Goal: Check status: Check status

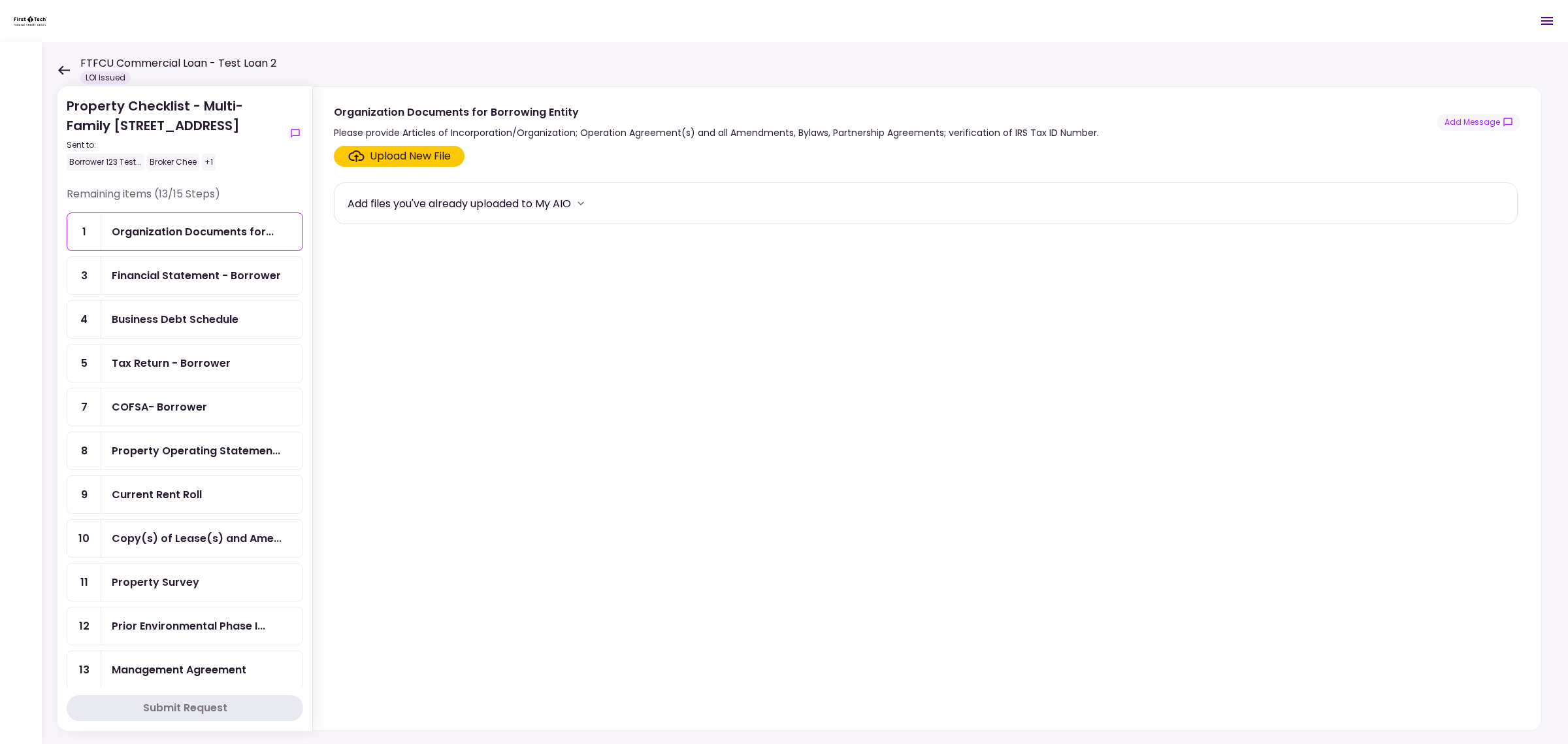
click at [55, 69] on div "Property Checklist - Multi-Family 12345 1st St, Hillsboro, OR 97124 Sent to: Bo…" at bounding box center [805, 392] width 1527 height 703
click at [61, 72] on icon at bounding box center [64, 69] width 12 height 9
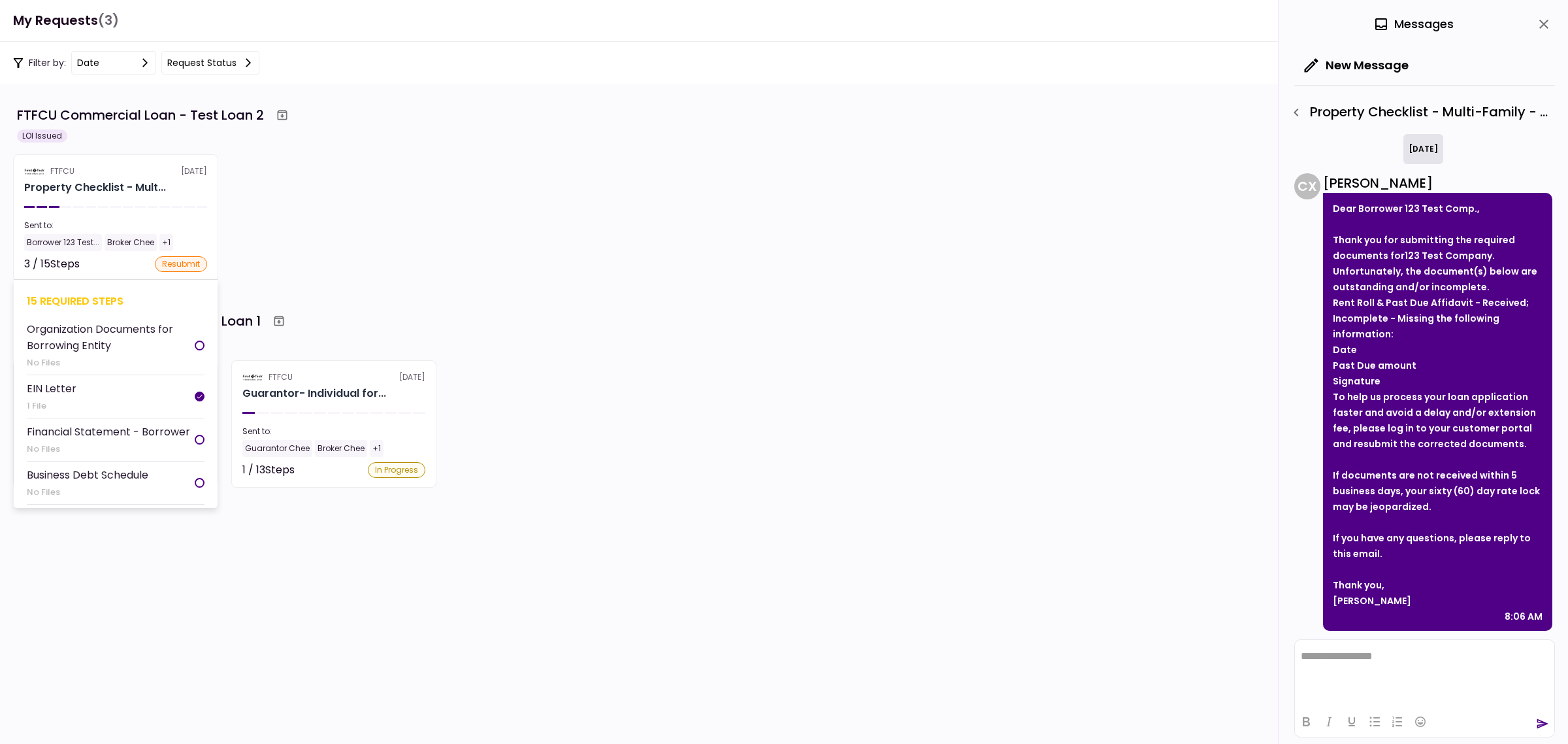
scroll to position [469, 0]
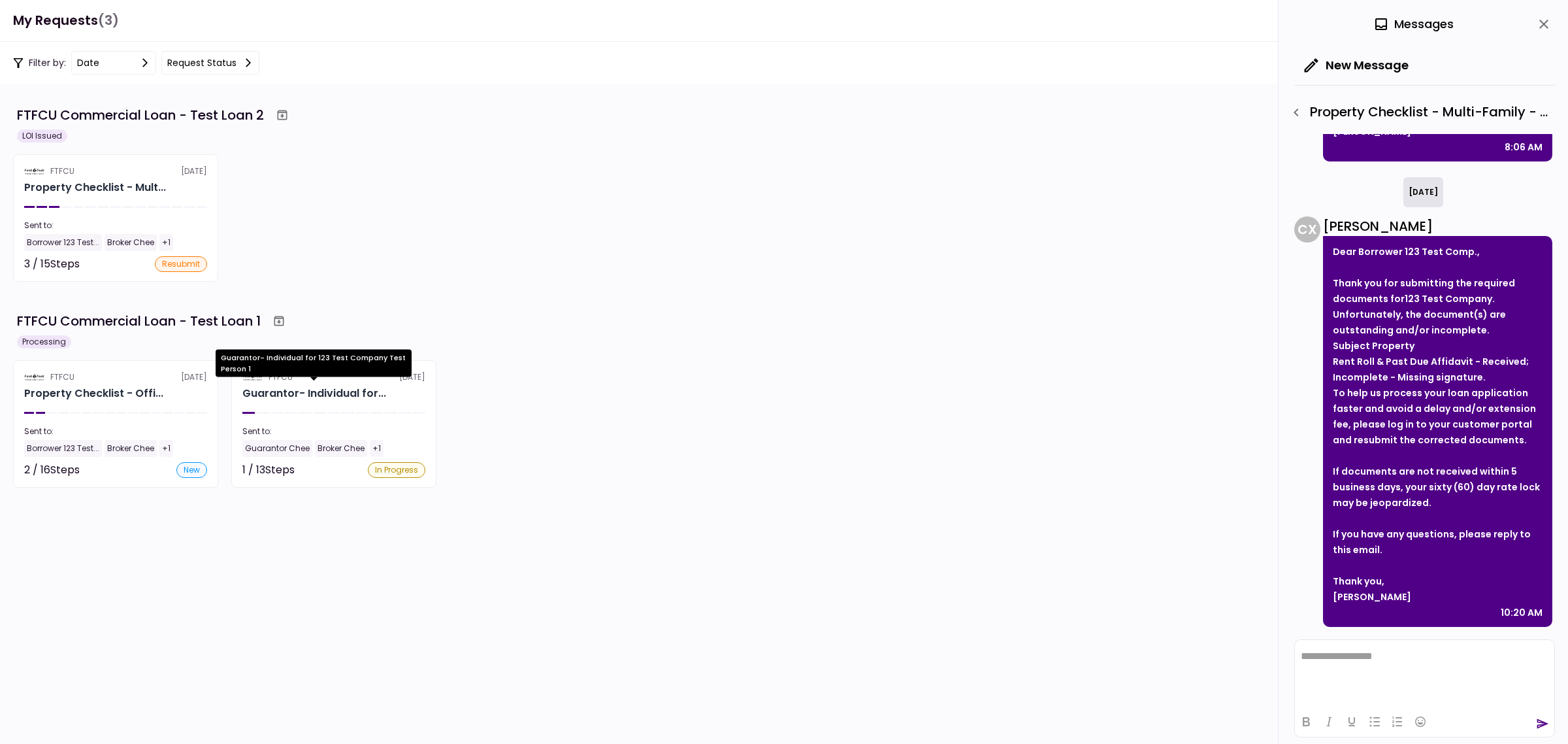
click at [297, 385] on div "Guarantor- Individual for 123 Test Company Test Person 1" at bounding box center [313, 368] width 196 height 37
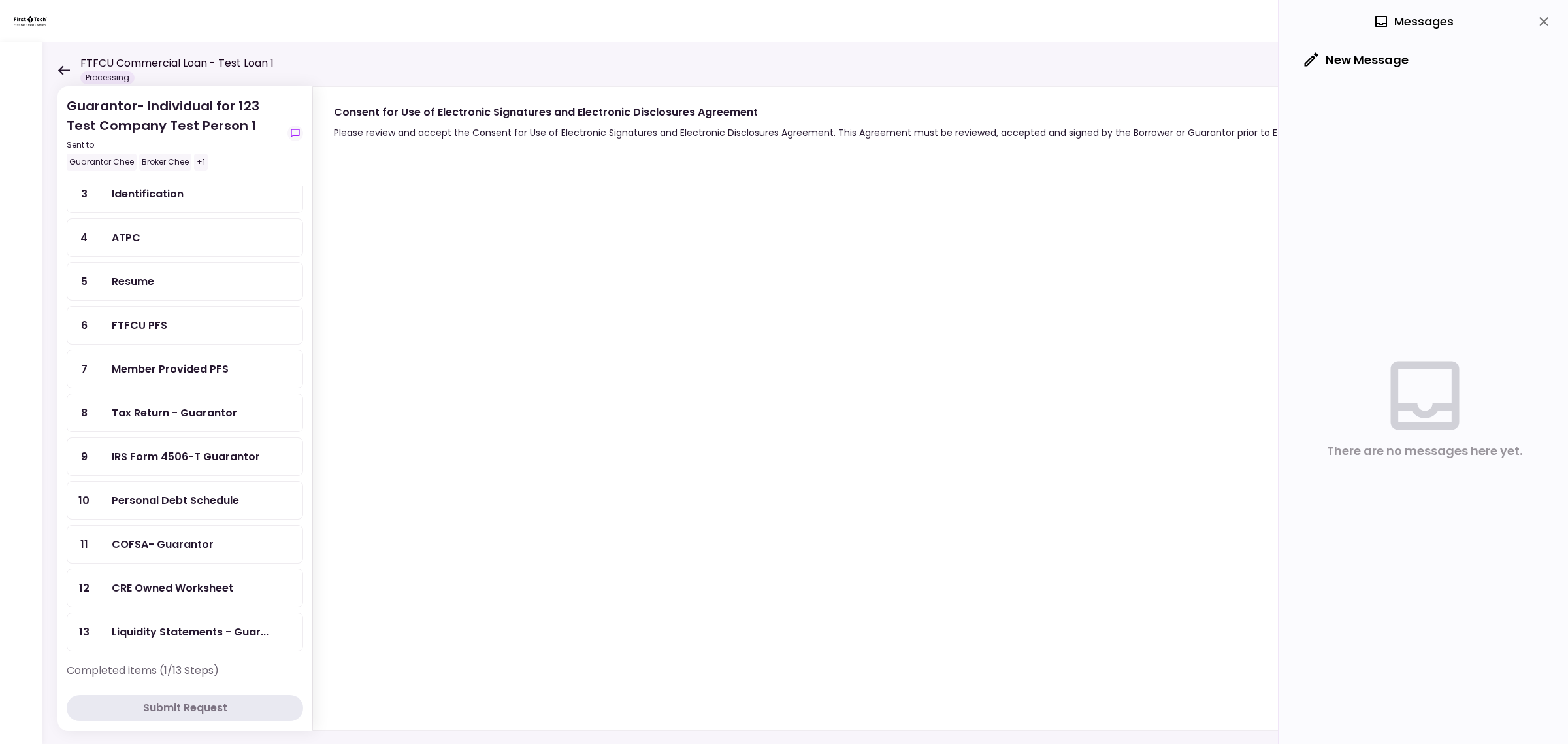
scroll to position [118, 0]
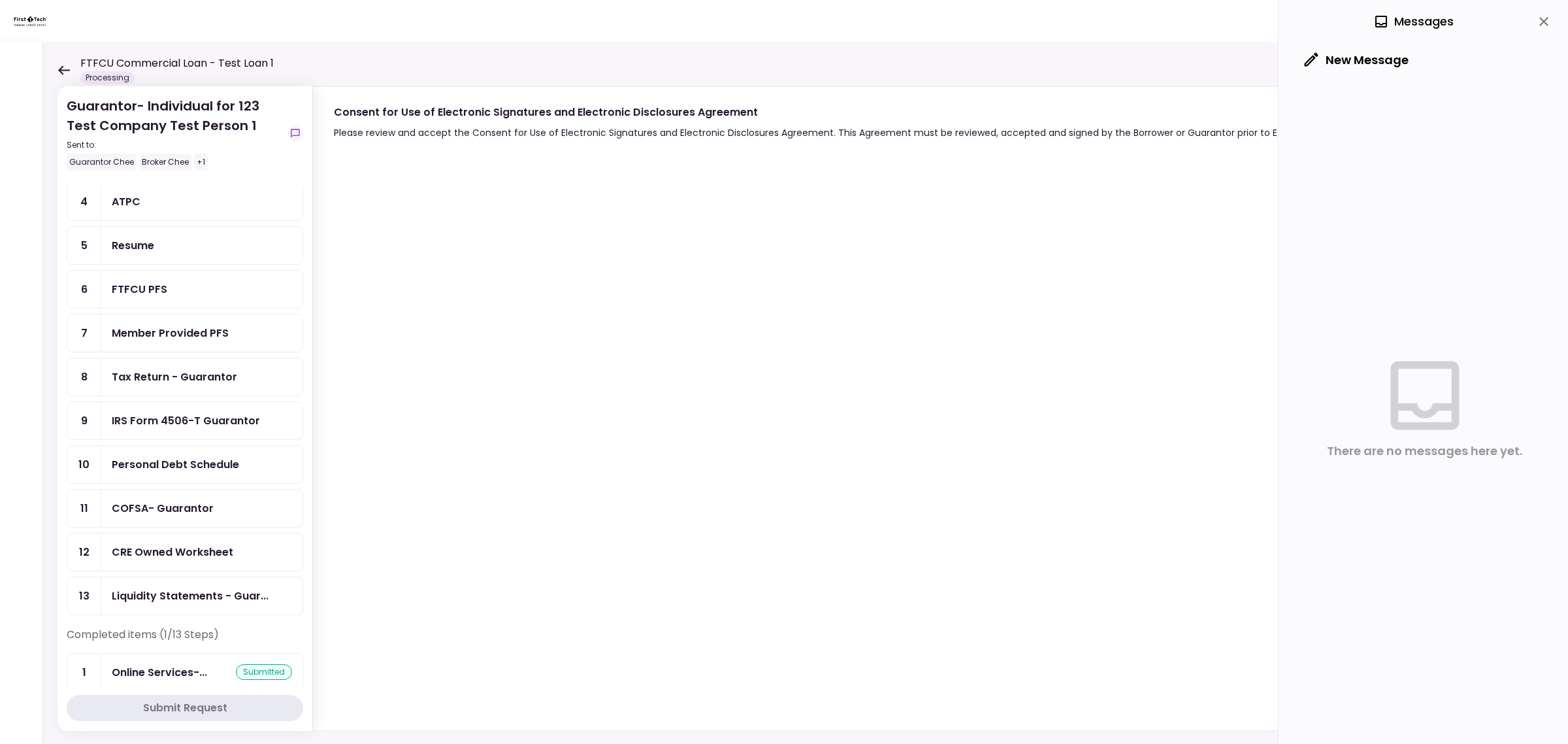
click at [146, 285] on div "FTFCU PFS" at bounding box center [139, 289] width 55 height 17
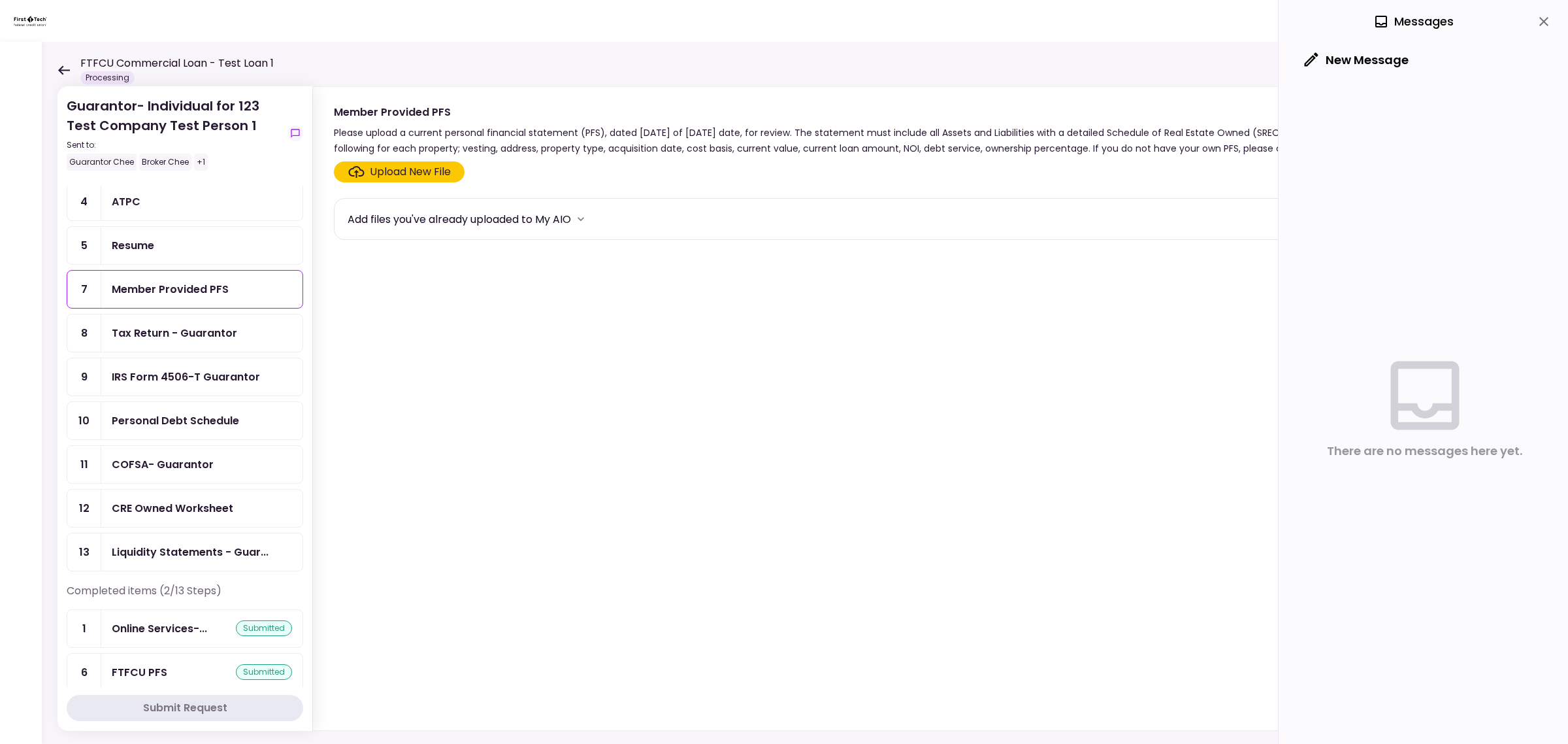
click at [137, 664] on div "FTFCU PFS" at bounding box center [139, 672] width 55 height 17
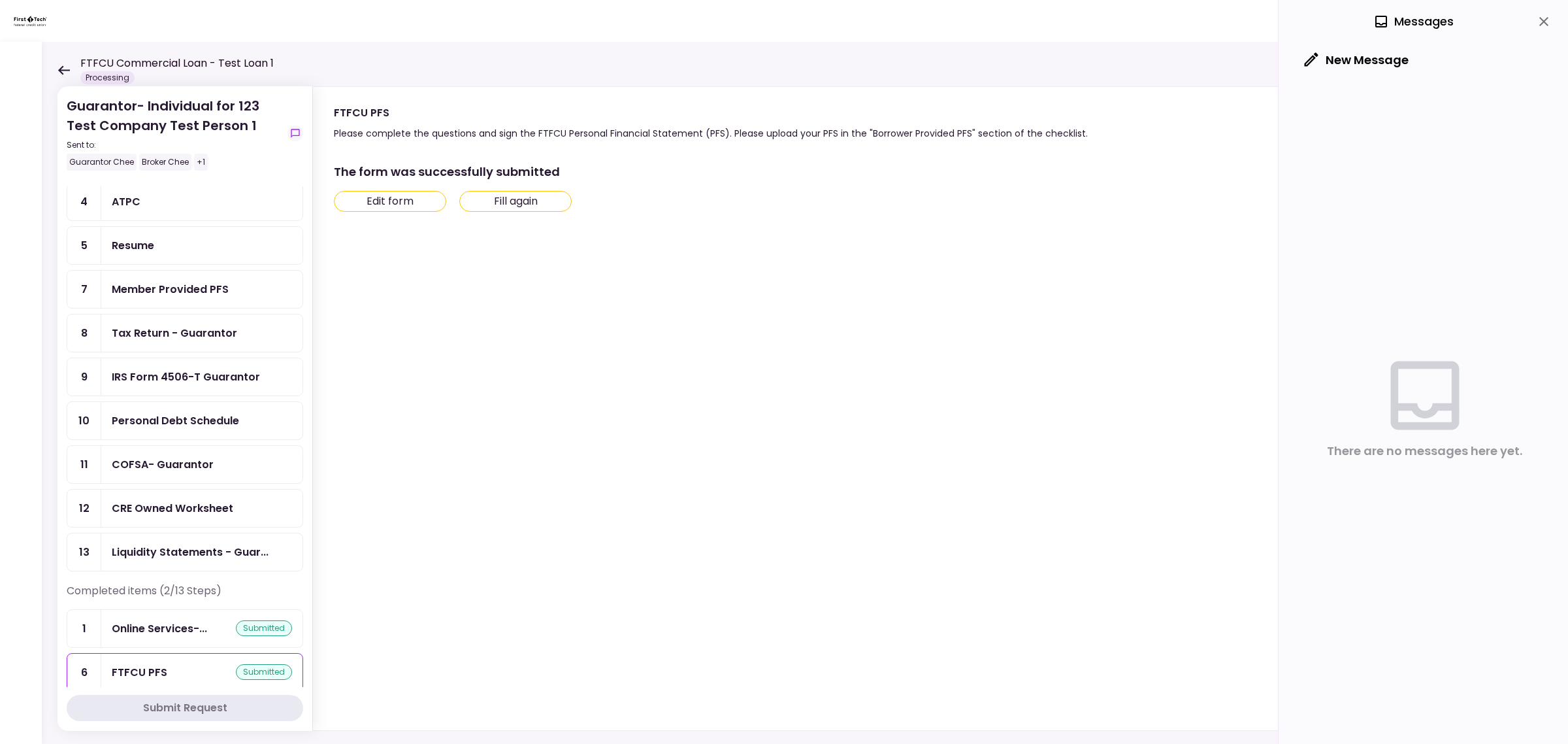
click at [397, 204] on button "Edit form" at bounding box center [390, 201] width 113 height 21
